Goal: Task Accomplishment & Management: Manage account settings

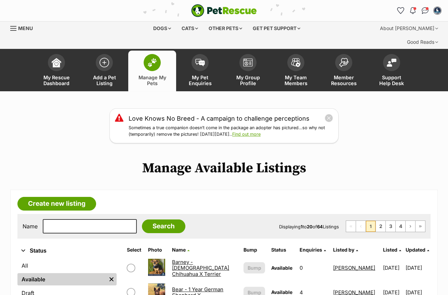
click at [406, 247] on span "Updated" at bounding box center [415, 250] width 20 height 6
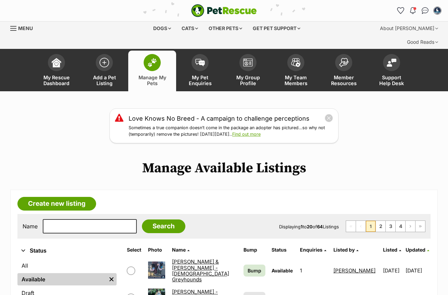
scroll to position [113, 0]
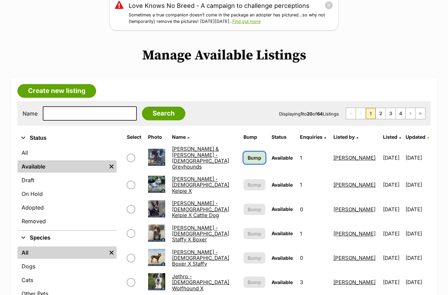
click at [256, 152] on link "Bump" at bounding box center [255, 158] width 22 height 12
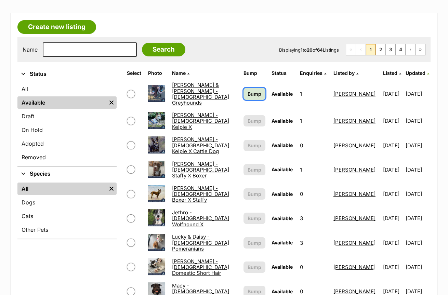
scroll to position [188, 0]
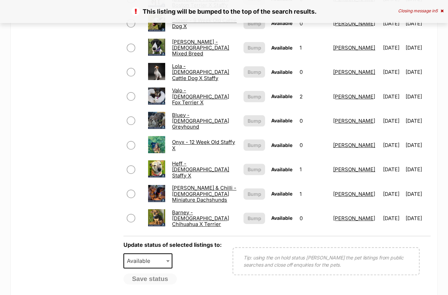
scroll to position [565, 0]
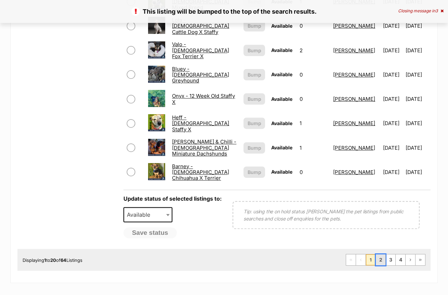
click at [380, 255] on link "2" at bounding box center [381, 260] width 10 height 11
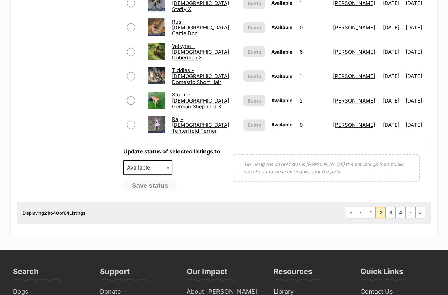
scroll to position [640, 0]
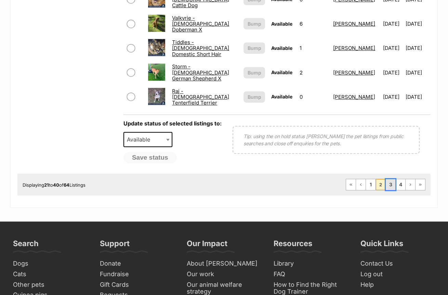
click at [388, 179] on link "3" at bounding box center [391, 184] width 10 height 11
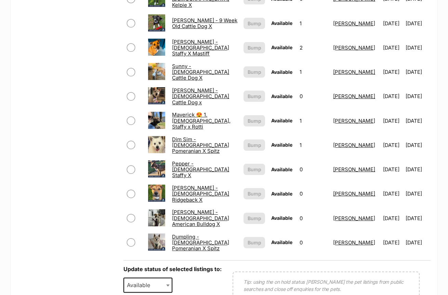
scroll to position [565, 0]
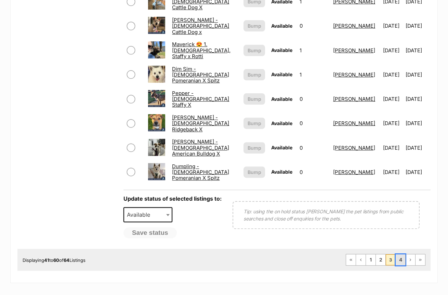
click at [400, 255] on link "4" at bounding box center [401, 260] width 10 height 11
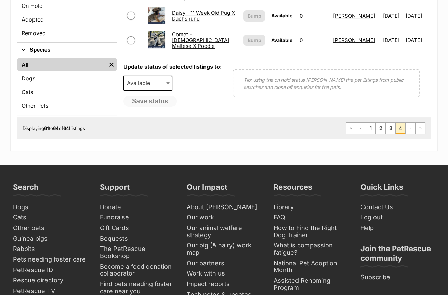
scroll to position [113, 0]
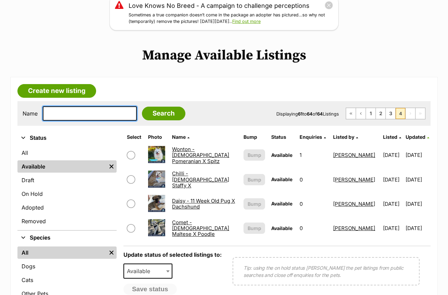
click at [118, 106] on input "text" at bounding box center [90, 113] width 94 height 14
type input "mav"
click at [142, 107] on input "Search" at bounding box center [163, 114] width 43 height 14
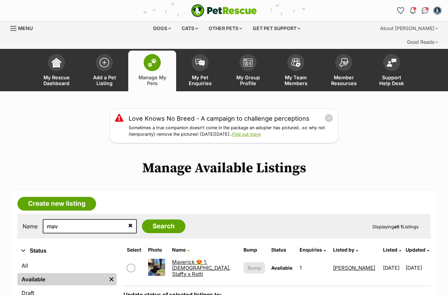
click at [180, 259] on link "Maverick 😍 1.5yo, Staffy x Rotti" at bounding box center [201, 268] width 59 height 18
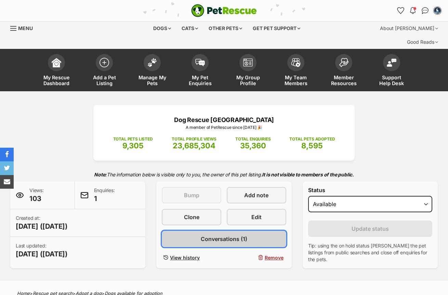
click at [196, 231] on link "Conversations (1)" at bounding box center [224, 239] width 124 height 16
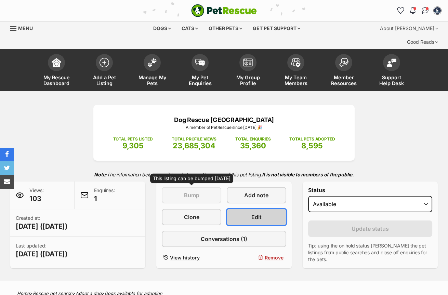
click at [234, 209] on link "Edit" at bounding box center [257, 217] width 60 height 16
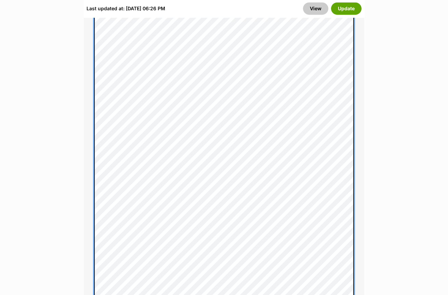
scroll to position [866, 0]
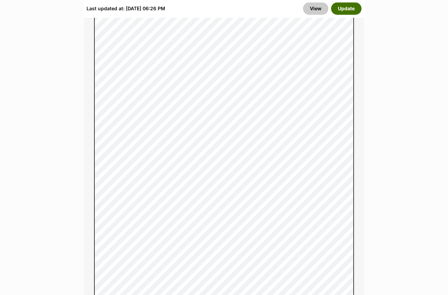
click at [350, 4] on button "Update" at bounding box center [346, 8] width 30 height 12
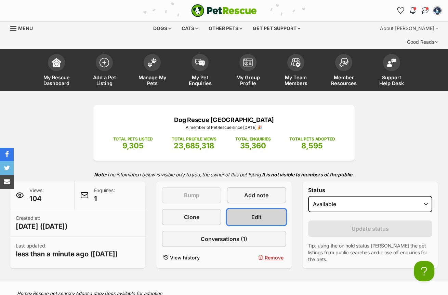
click at [246, 209] on link "Edit" at bounding box center [257, 217] width 60 height 16
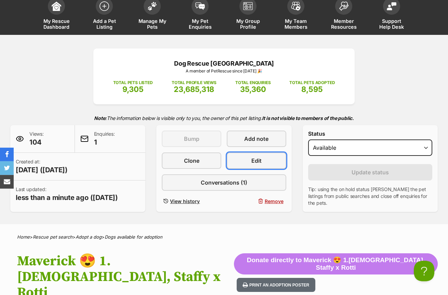
scroll to position [151, 0]
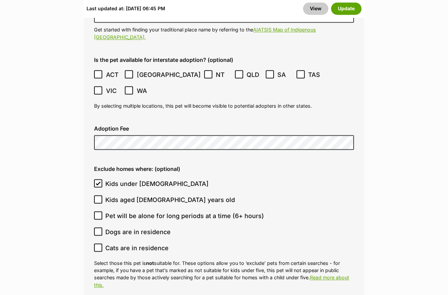
scroll to position [2296, 0]
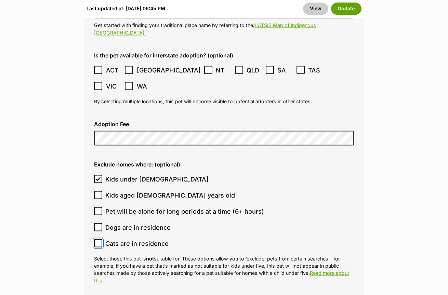
click at [96, 239] on input "Cats are in residence" at bounding box center [98, 243] width 8 height 8
checkbox input "true"
click at [351, 9] on button "Update" at bounding box center [346, 8] width 30 height 12
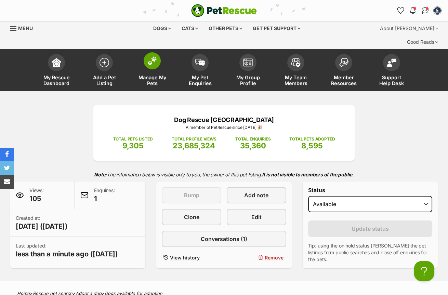
click at [156, 56] on img at bounding box center [152, 60] width 10 height 9
